Goal: Information Seeking & Learning: Check status

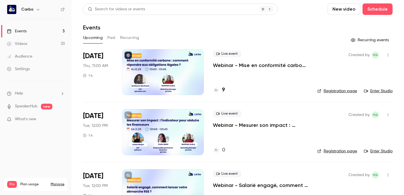
click at [109, 38] on button "Past" at bounding box center [111, 37] width 8 height 9
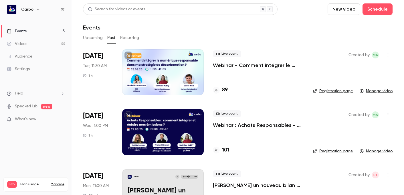
click at [162, 70] on div at bounding box center [163, 72] width 82 height 46
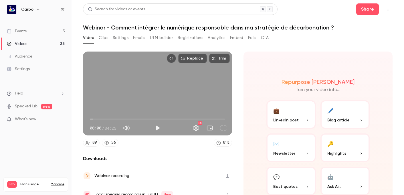
click at [184, 39] on button "Registrations" at bounding box center [190, 37] width 25 height 9
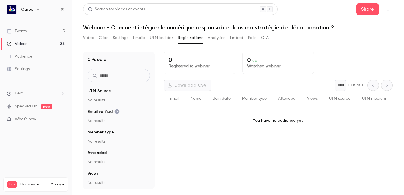
click at [218, 37] on button "Analytics" at bounding box center [217, 37] width 18 height 9
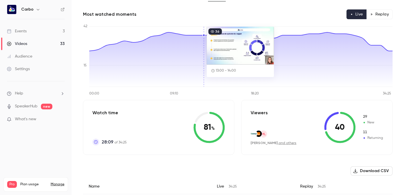
scroll to position [48, 0]
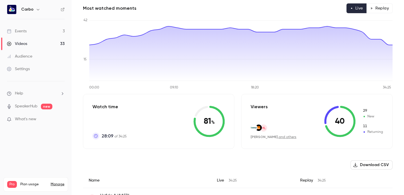
drag, startPoint x: 203, startPoint y: 121, endPoint x: 213, endPoint y: 122, distance: 9.8
click at [213, 122] on icon at bounding box center [208, 121] width 31 height 31
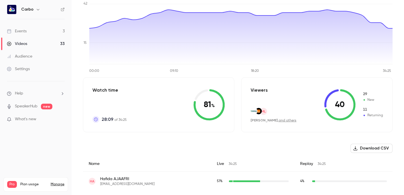
scroll to position [0, 0]
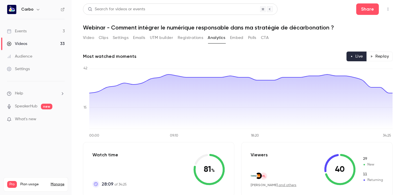
click at [90, 37] on button "Video" at bounding box center [88, 37] width 11 height 9
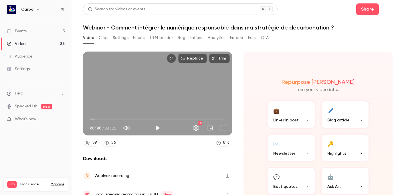
click at [186, 35] on button "Registrations" at bounding box center [190, 37] width 25 height 9
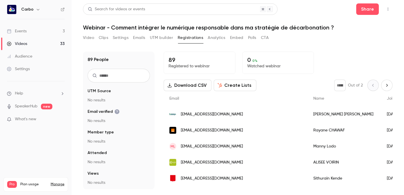
click at [163, 37] on button "UTM builder" at bounding box center [161, 37] width 23 height 9
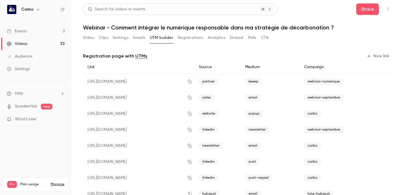
click at [181, 37] on button "Registrations" at bounding box center [190, 37] width 25 height 9
